Goal: Task Accomplishment & Management: Complete application form

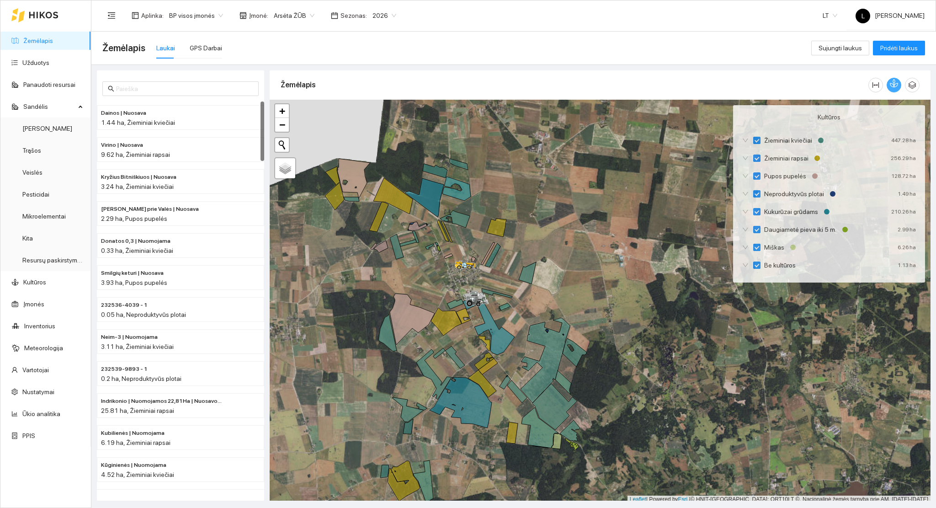
click at [897, 87] on icon "button" at bounding box center [894, 83] width 8 height 8
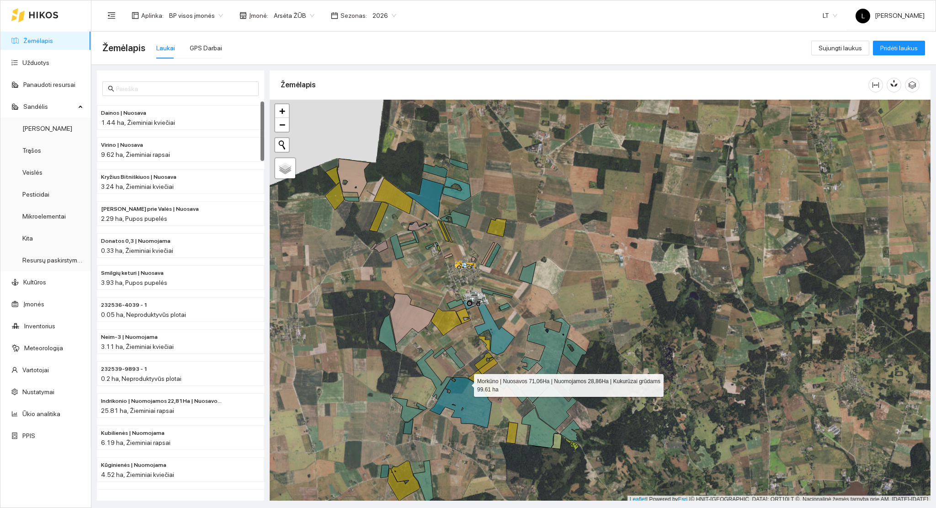
scroll to position [2, 0]
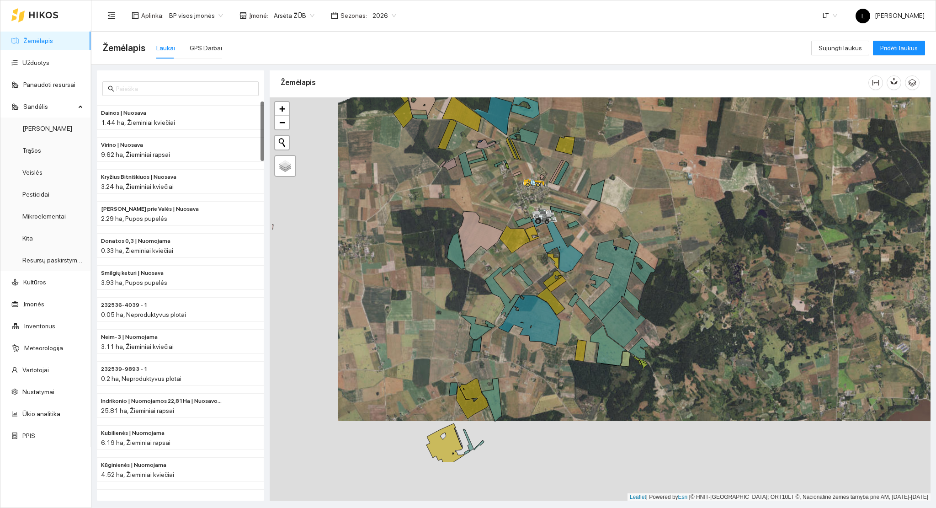
drag, startPoint x: 466, startPoint y: 383, endPoint x: 534, endPoint y: 302, distance: 105.8
click at [534, 302] on icon at bounding box center [529, 320] width 62 height 51
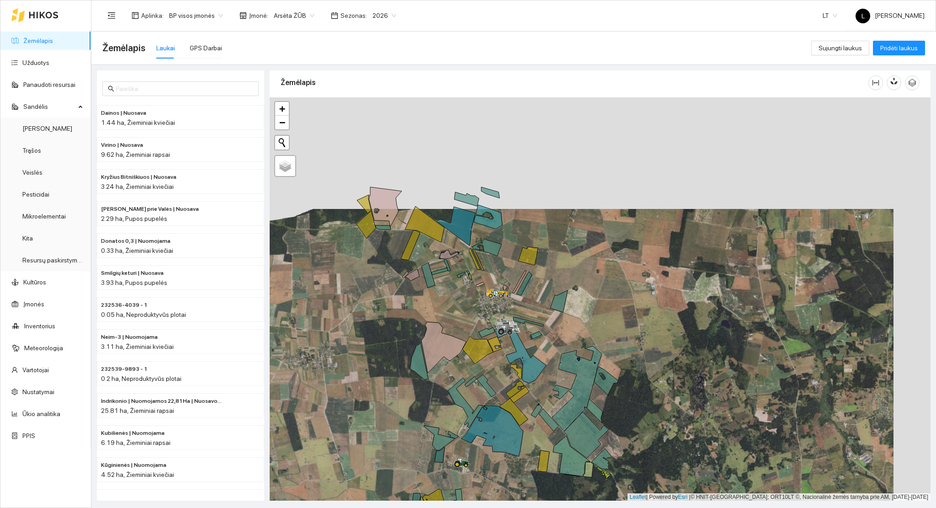
drag, startPoint x: 533, startPoint y: 368, endPoint x: 522, endPoint y: 414, distance: 47.0
click at [522, 414] on div at bounding box center [600, 299] width 661 height 404
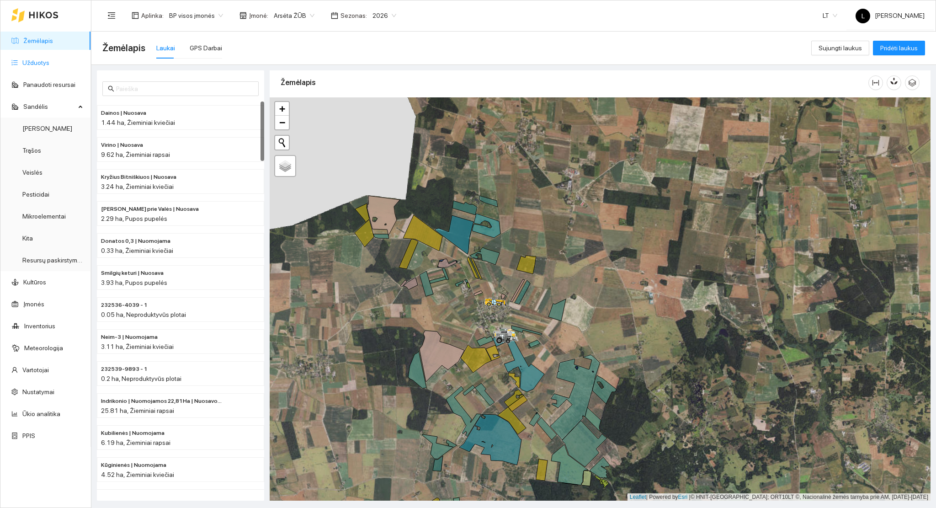
click at [49, 66] on link "Užduotys" at bounding box center [35, 62] width 27 height 7
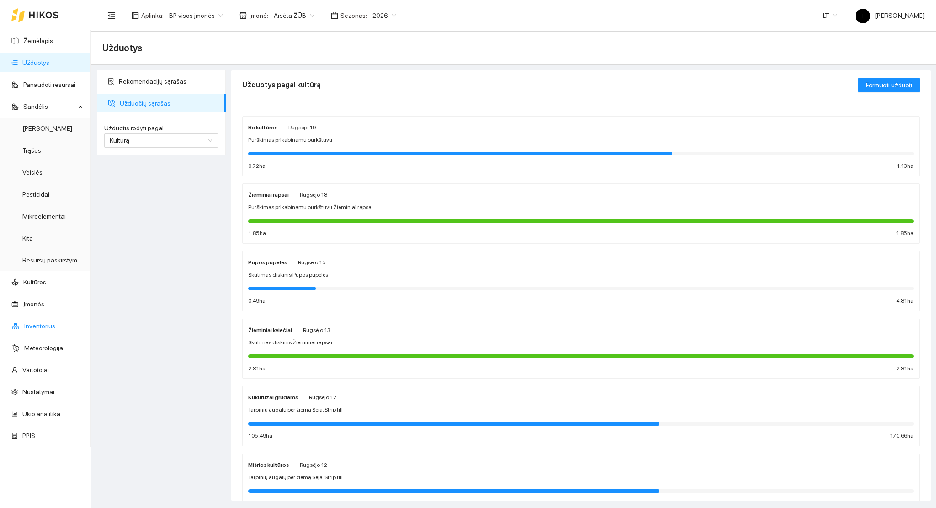
click at [45, 327] on link "Inventorius" at bounding box center [39, 325] width 31 height 7
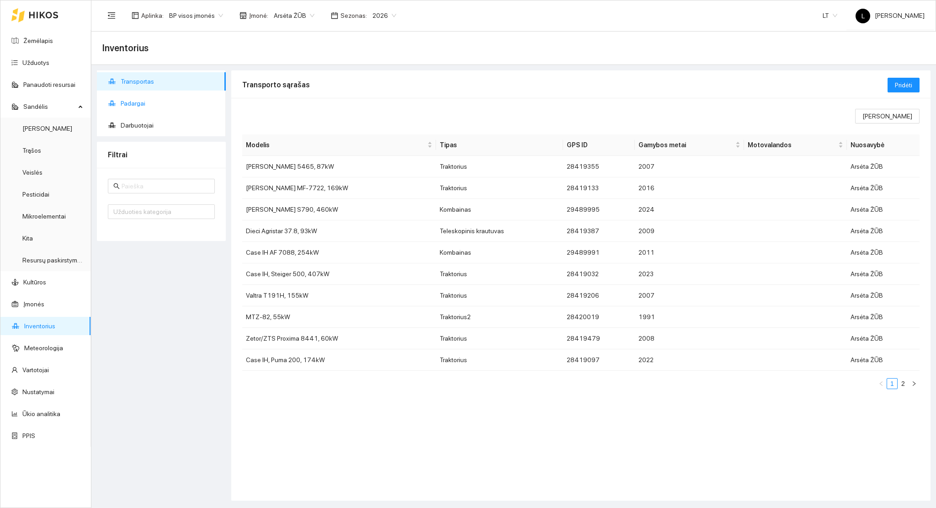
click at [130, 102] on span "Padargai" at bounding box center [170, 103] width 98 height 18
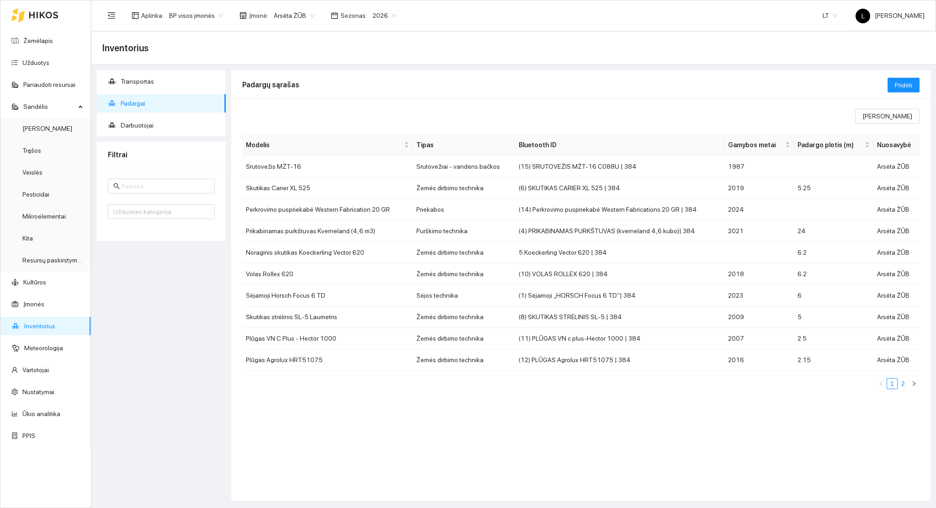
click at [904, 385] on link "2" at bounding box center [904, 384] width 10 height 10
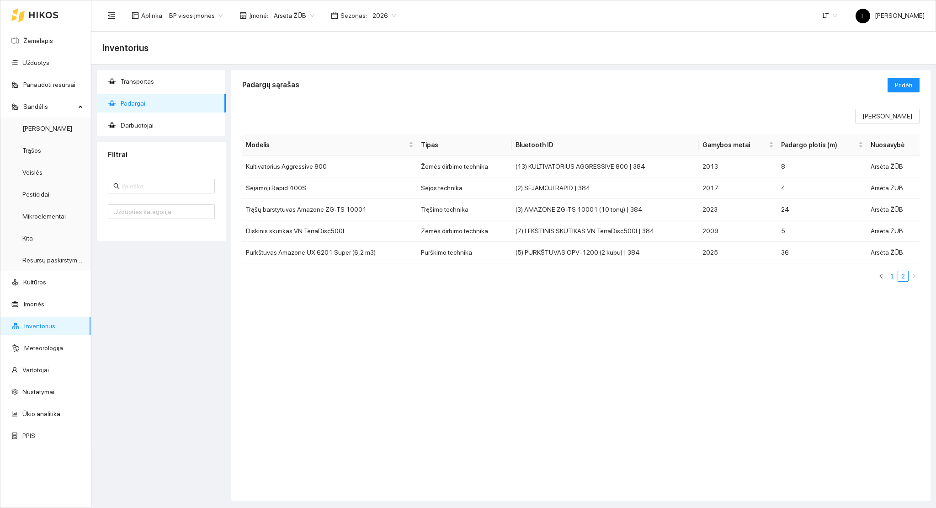
click at [893, 276] on link "1" at bounding box center [893, 276] width 10 height 10
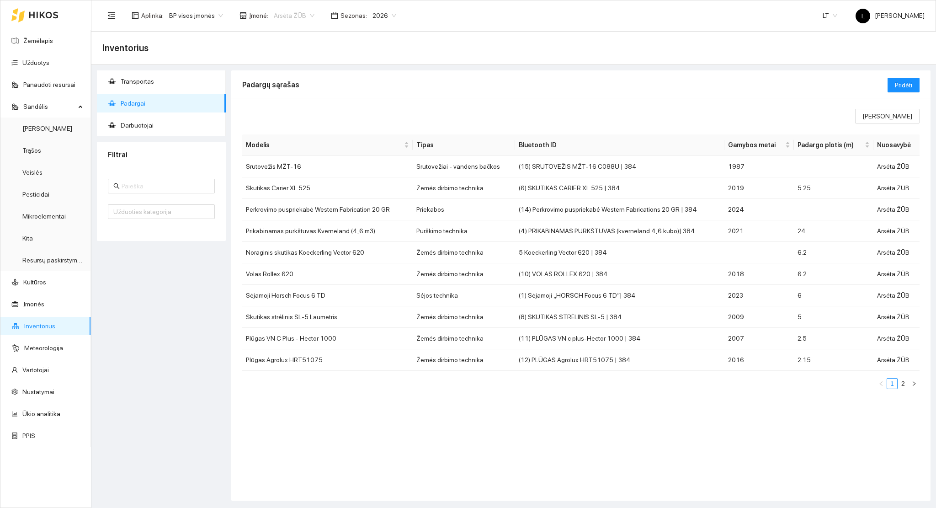
click at [305, 19] on span "Arsėta ŽŪB" at bounding box center [294, 16] width 41 height 14
click at [305, 66] on div "Mūšos aruodai KOOP" at bounding box center [318, 63] width 96 height 10
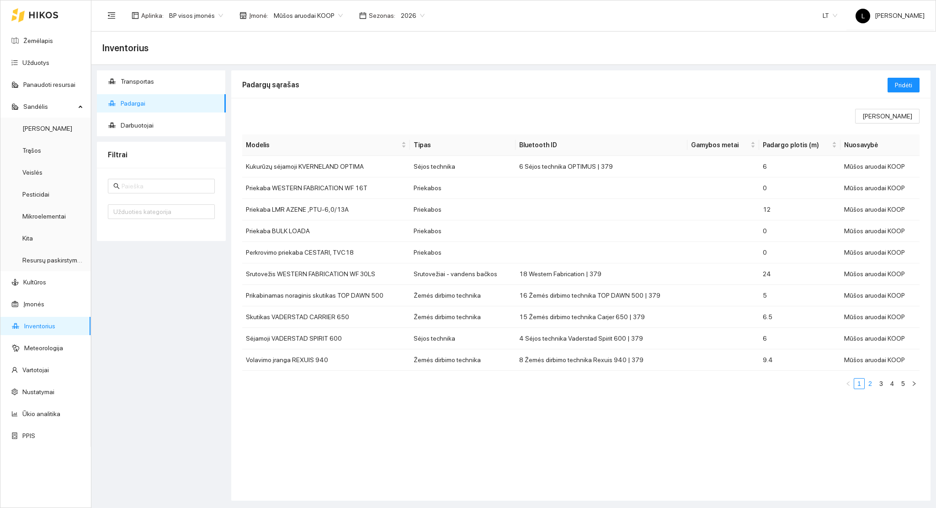
click at [873, 384] on link "2" at bounding box center [871, 384] width 10 height 10
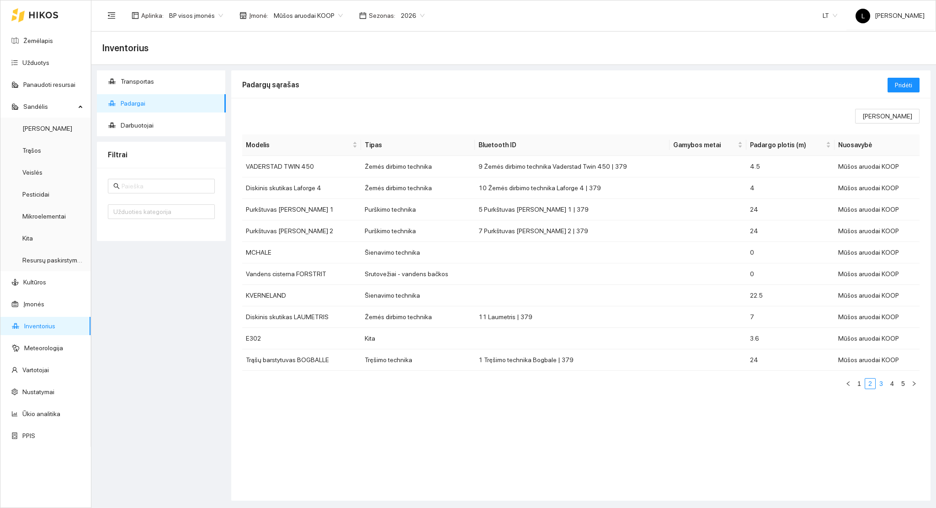
click at [881, 386] on link "3" at bounding box center [882, 384] width 10 height 10
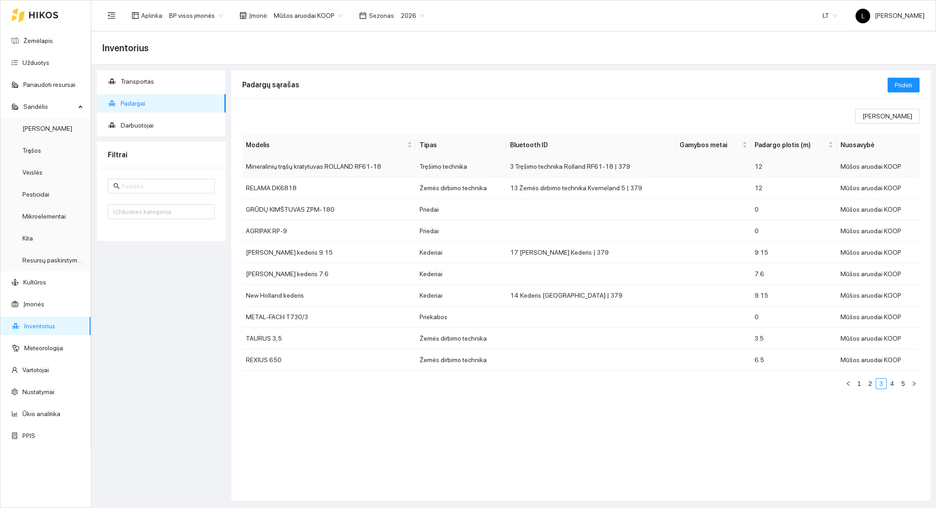
click at [343, 171] on td "Mineralinių trąšų kratytuvas ROLLAND RF61-18" at bounding box center [329, 166] width 174 height 21
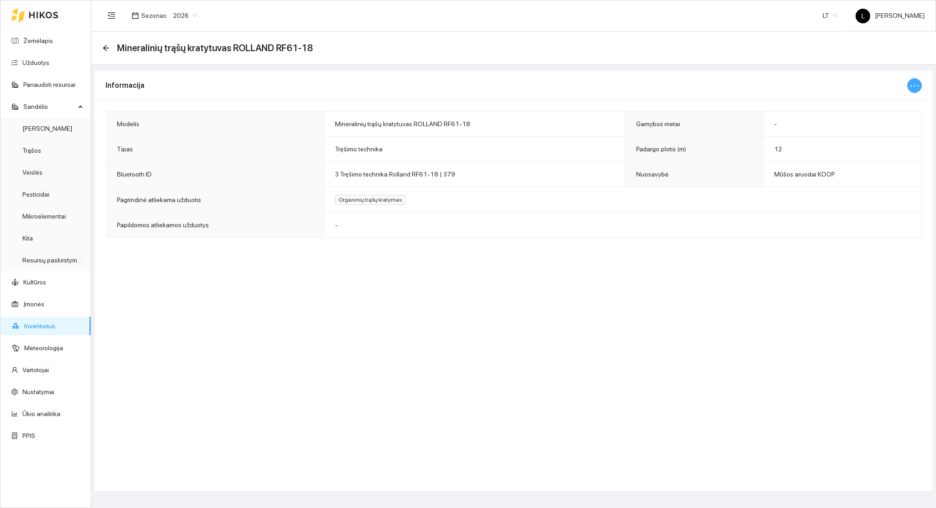
click at [910, 84] on icon "ellipsis" at bounding box center [915, 85] width 11 height 11
click at [898, 108] on span "Keisti informaciją" at bounding box center [895, 104] width 47 height 10
type input "Mineralinių trąšų kratytuvas ROLLAND RF61-18"
type input "12"
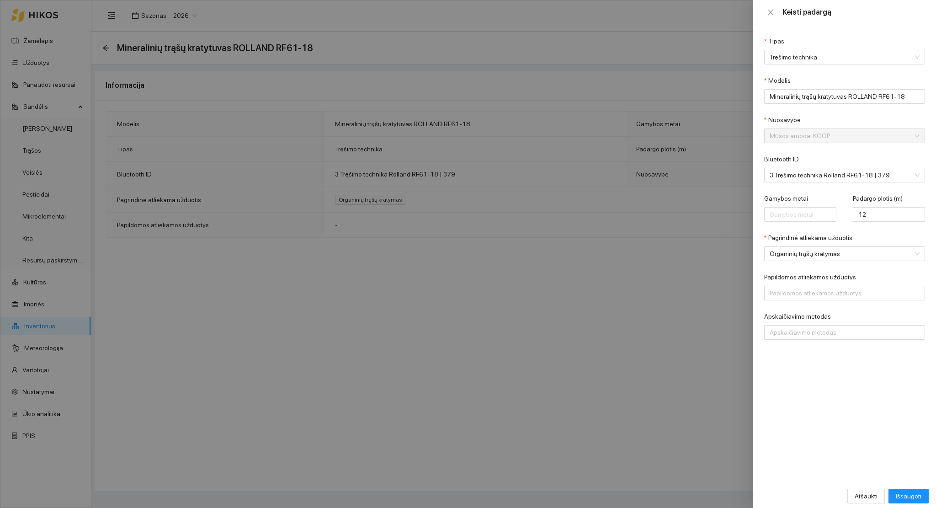
click at [626, 214] on div at bounding box center [468, 254] width 936 height 508
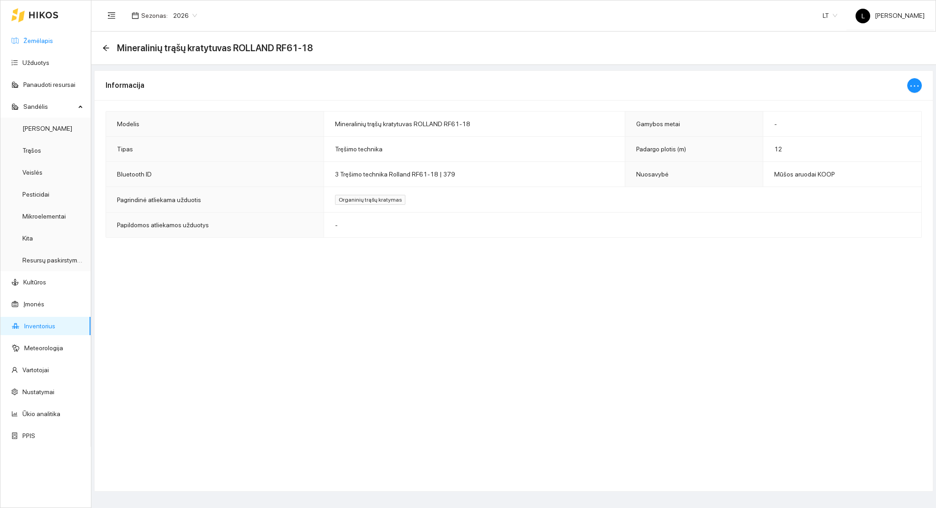
click at [53, 44] on link "Žemėlapis" at bounding box center [38, 40] width 30 height 7
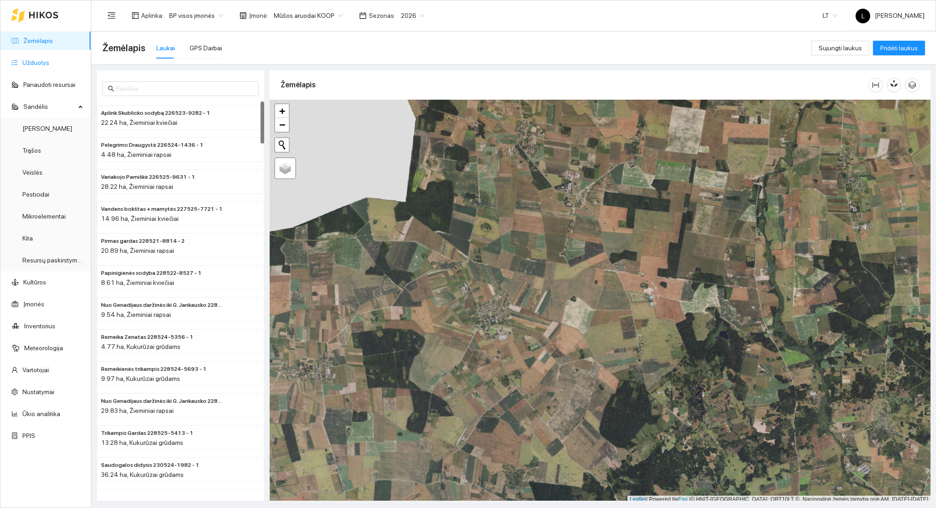
click at [41, 60] on link "Užduotys" at bounding box center [35, 62] width 27 height 7
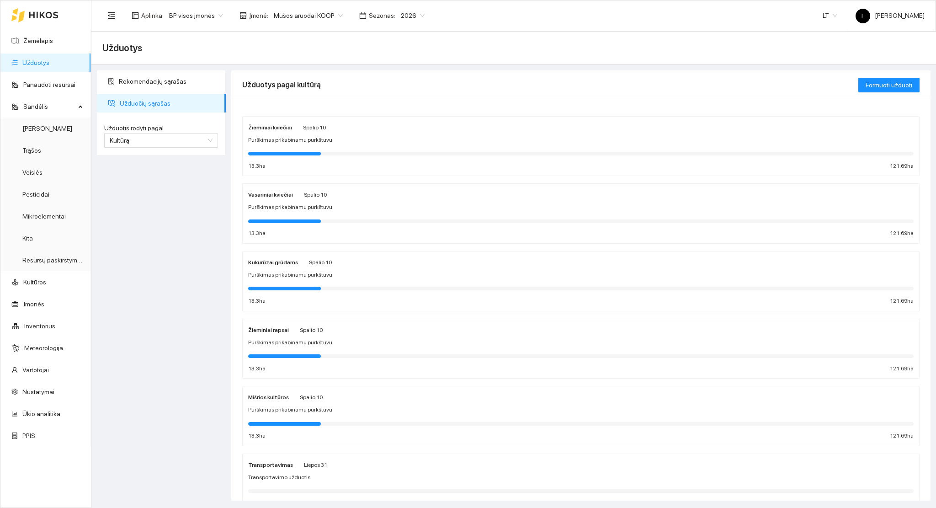
click at [366, 154] on div at bounding box center [581, 154] width 666 height 4
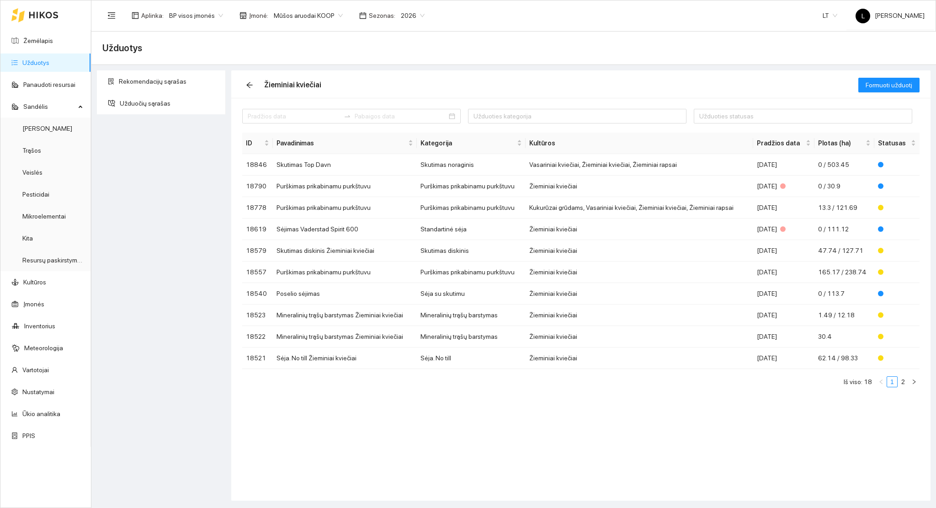
click at [318, 11] on span "Mūšos aruodai KOOP" at bounding box center [308, 16] width 69 height 14
click at [293, 51] on div "Arsėta ŽŪB" at bounding box center [318, 48] width 96 height 10
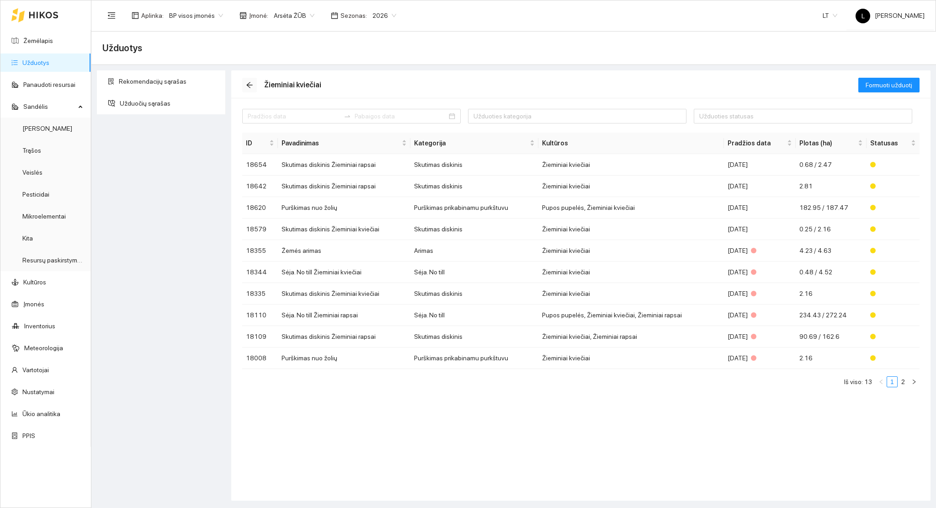
click at [248, 81] on icon "arrow-left" at bounding box center [249, 84] width 7 height 7
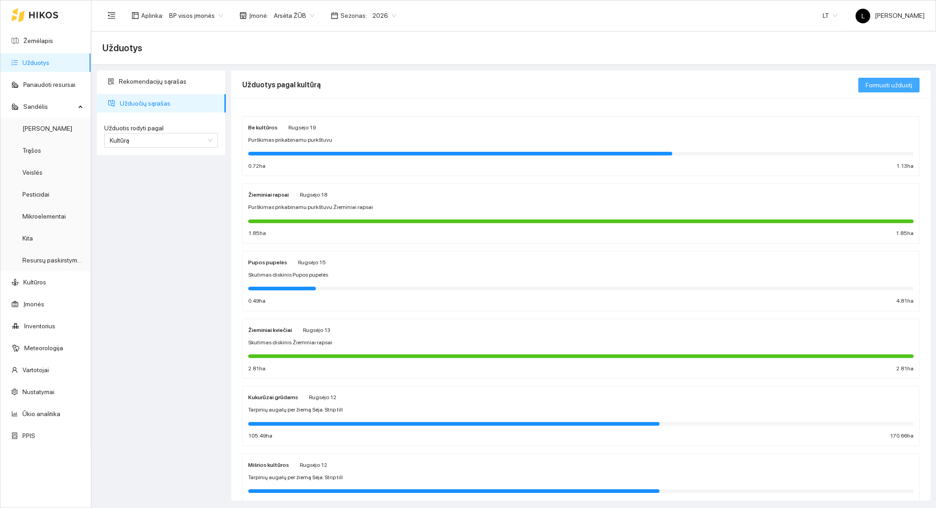
click at [886, 86] on span "Formuoti užduotį" at bounding box center [889, 85] width 47 height 10
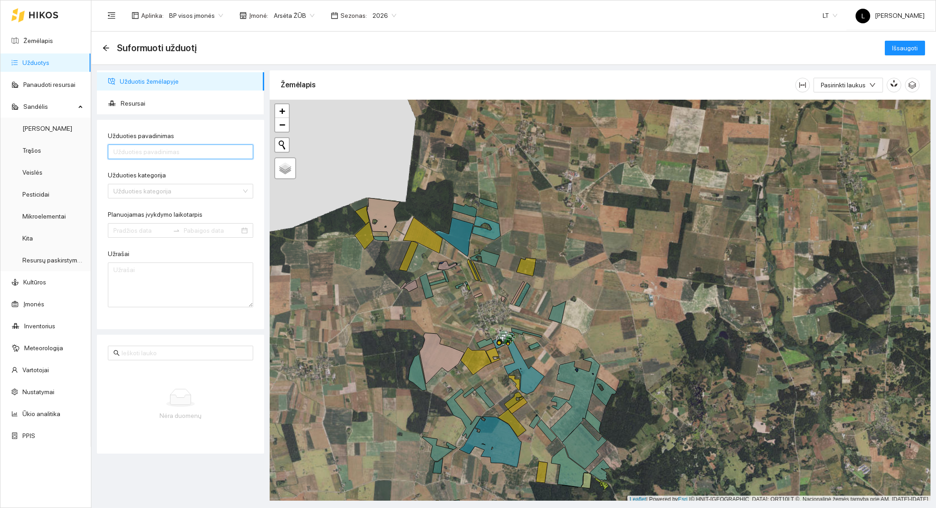
click at [150, 147] on input "Užduoties pavadinimas" at bounding box center [180, 151] width 145 height 15
drag, startPoint x: 188, startPoint y: 153, endPoint x: 337, endPoint y: 161, distance: 149.7
click at [332, 165] on div "Užduotis žemėlapyje Resursai Užduoties pavadinimas Mineralinių trąšų barstymas …" at bounding box center [511, 283] width 845 height 436
type input "Mineralinių trąšų barstymas"
click at [489, 203] on icon at bounding box center [489, 203] width 18 height 11
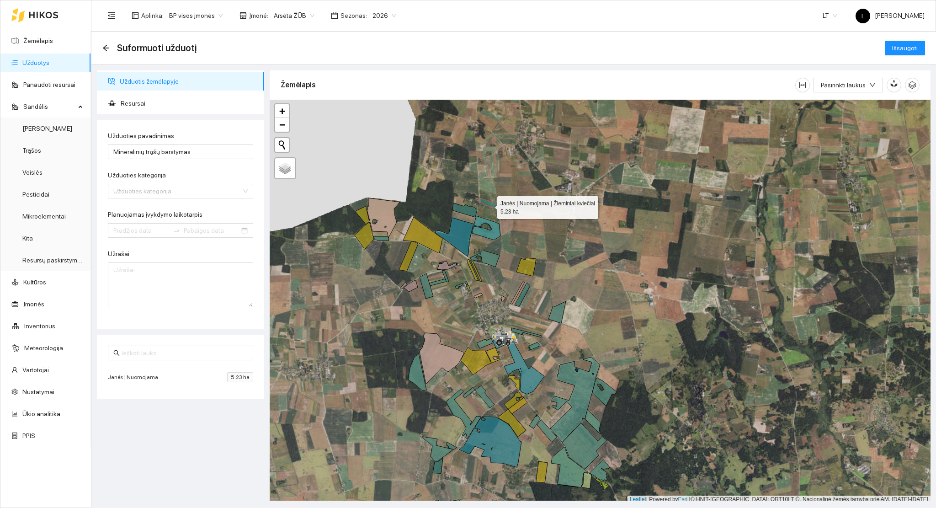
scroll to position [2, 0]
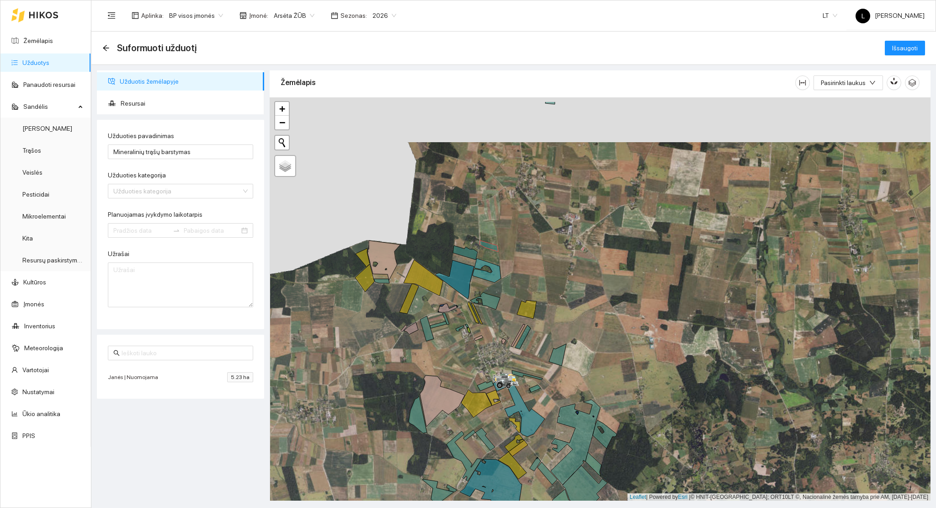
drag, startPoint x: 532, startPoint y: 149, endPoint x: 551, endPoint y: 394, distance: 245.3
click at [551, 405] on div at bounding box center [600, 299] width 661 height 404
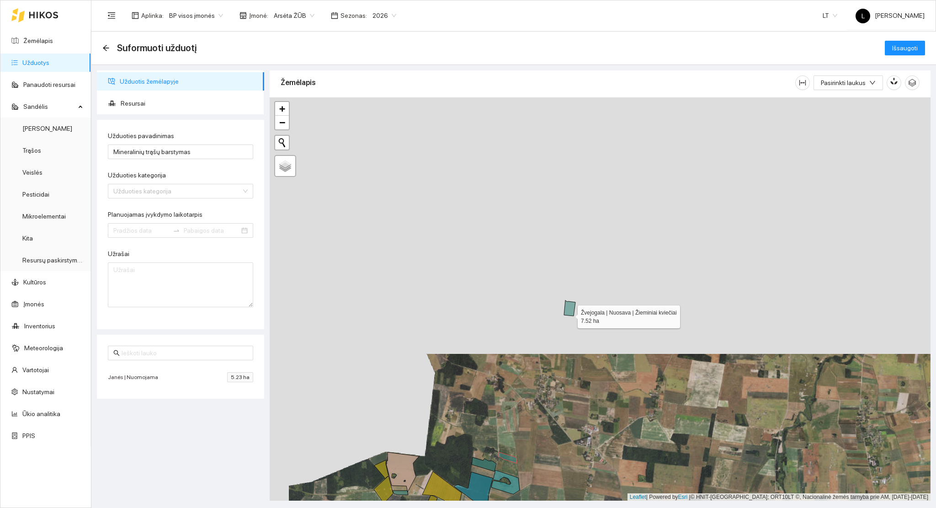
click at [570, 314] on icon at bounding box center [569, 308] width 11 height 16
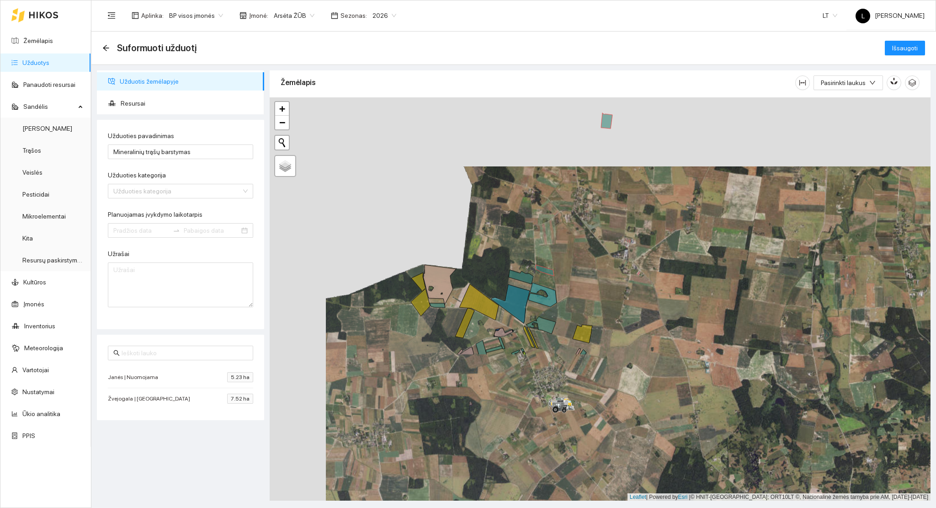
drag, startPoint x: 545, startPoint y: 400, endPoint x: 582, endPoint y: 211, distance: 192.0
click at [582, 211] on div at bounding box center [600, 299] width 661 height 404
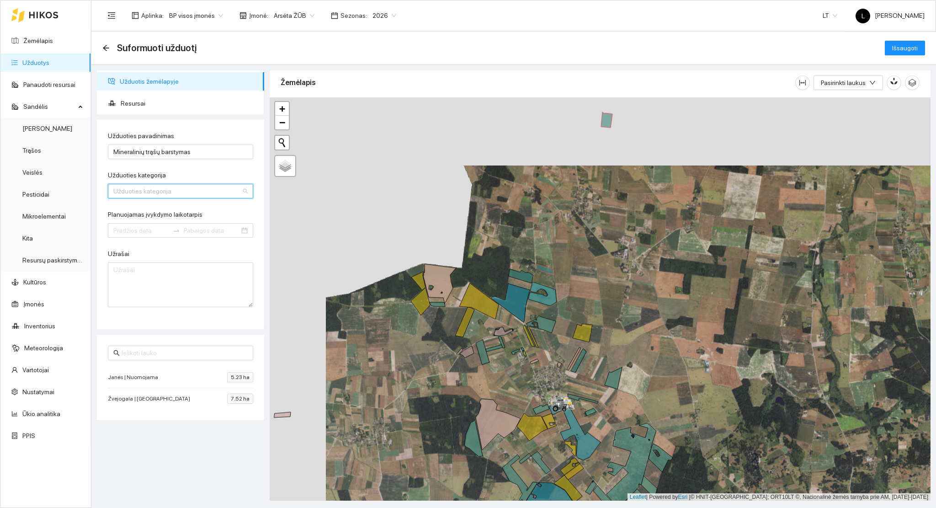
click at [142, 185] on input "Užduoties kategorija" at bounding box center [177, 191] width 128 height 14
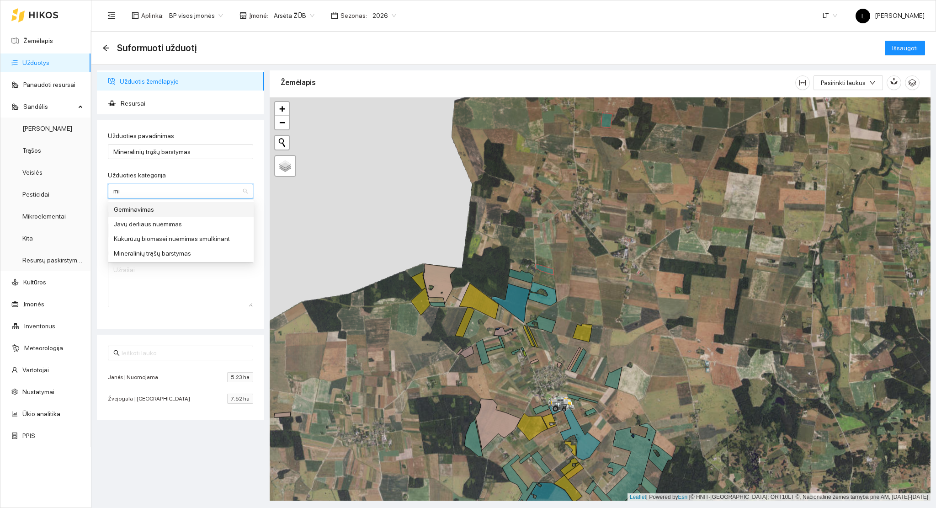
type input "min"
click at [170, 222] on div "Mineralinių trąšų barstymas" at bounding box center [181, 224] width 134 height 10
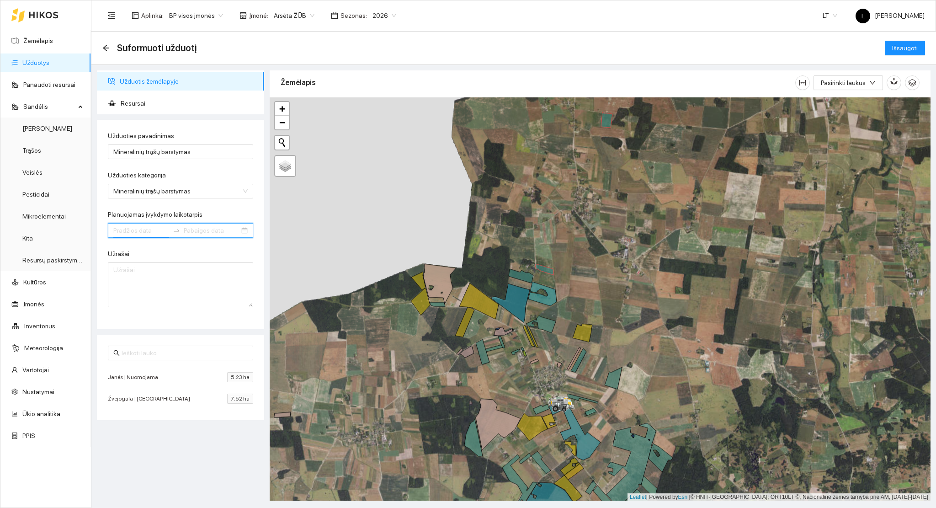
click at [134, 234] on input "Planuojamas įvykdymo laikotarpis" at bounding box center [141, 230] width 56 height 10
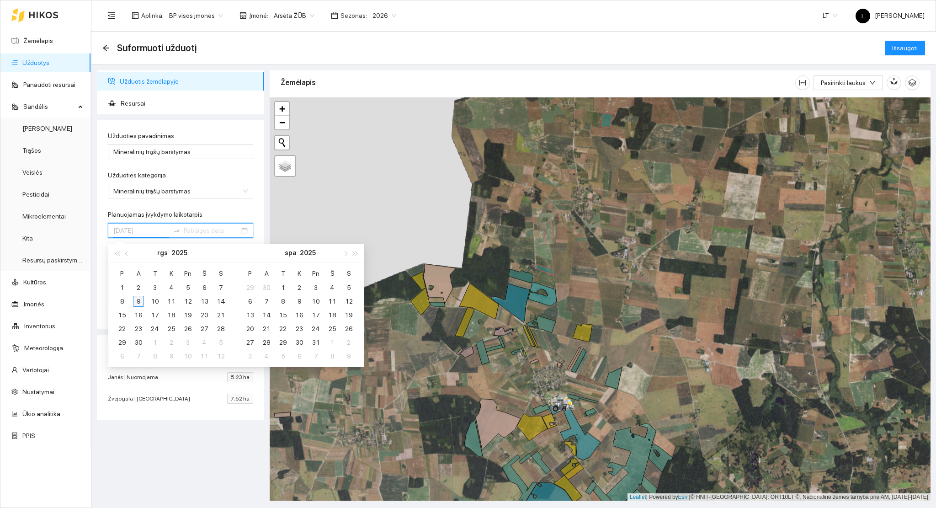
type input "[DATE]"
click at [138, 299] on div "9" at bounding box center [138, 301] width 11 height 11
type input "[DATE]"
click at [139, 331] on div "23" at bounding box center [138, 328] width 11 height 11
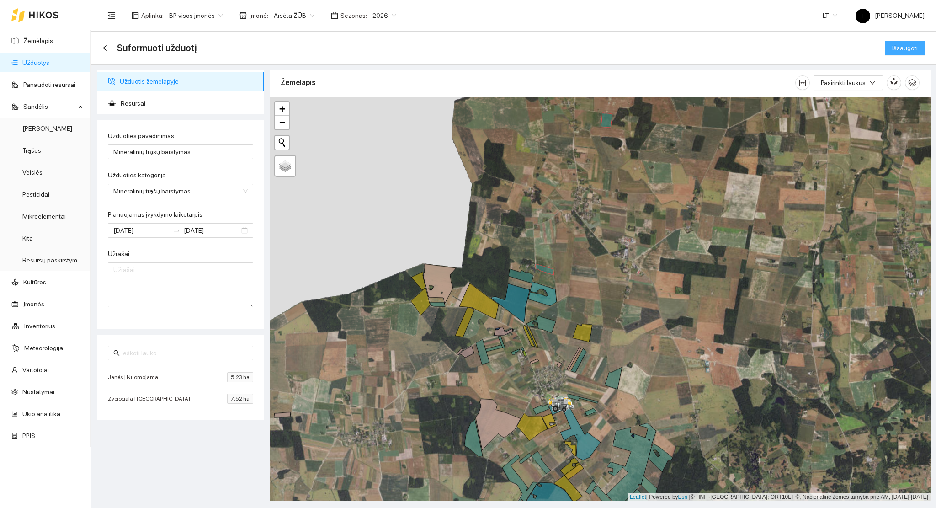
click at [915, 47] on span "Išsaugoti" at bounding box center [906, 48] width 26 height 10
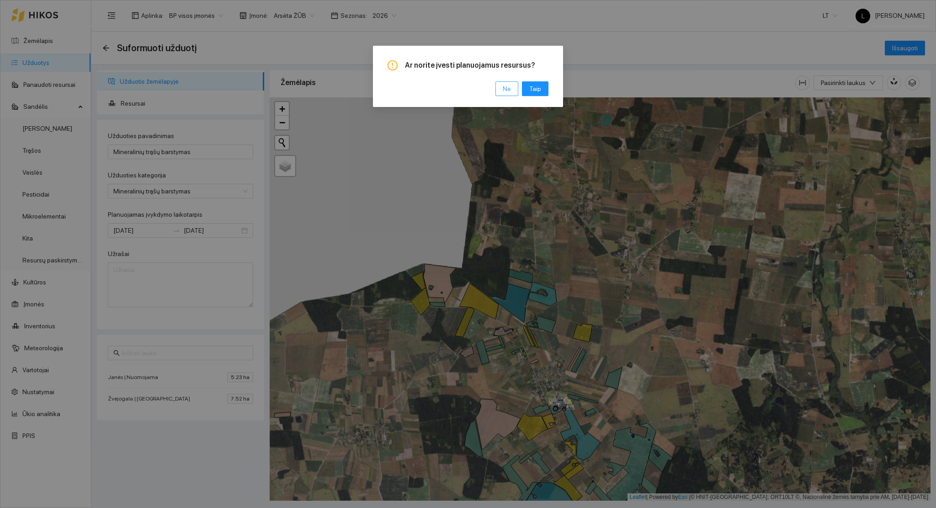
click at [513, 91] on button "Ne" at bounding box center [507, 88] width 23 height 15
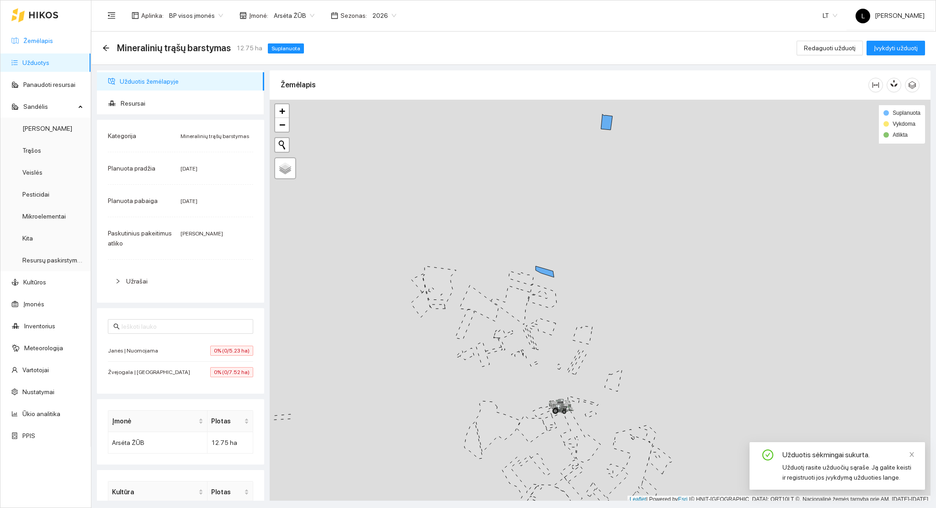
click at [45, 43] on link "Žemėlapis" at bounding box center [38, 40] width 30 height 7
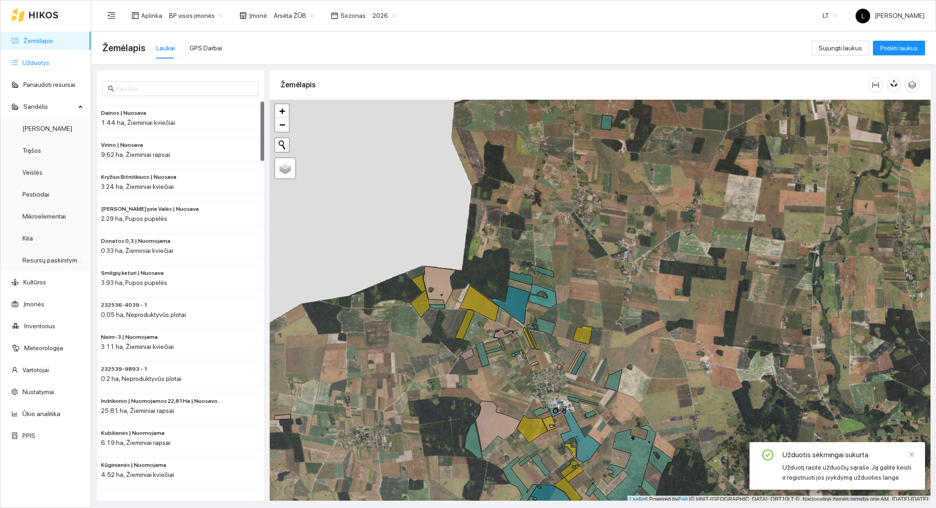
click at [27, 62] on link "Užduotys" at bounding box center [35, 62] width 27 height 7
